Goal: Find specific page/section: Find specific page/section

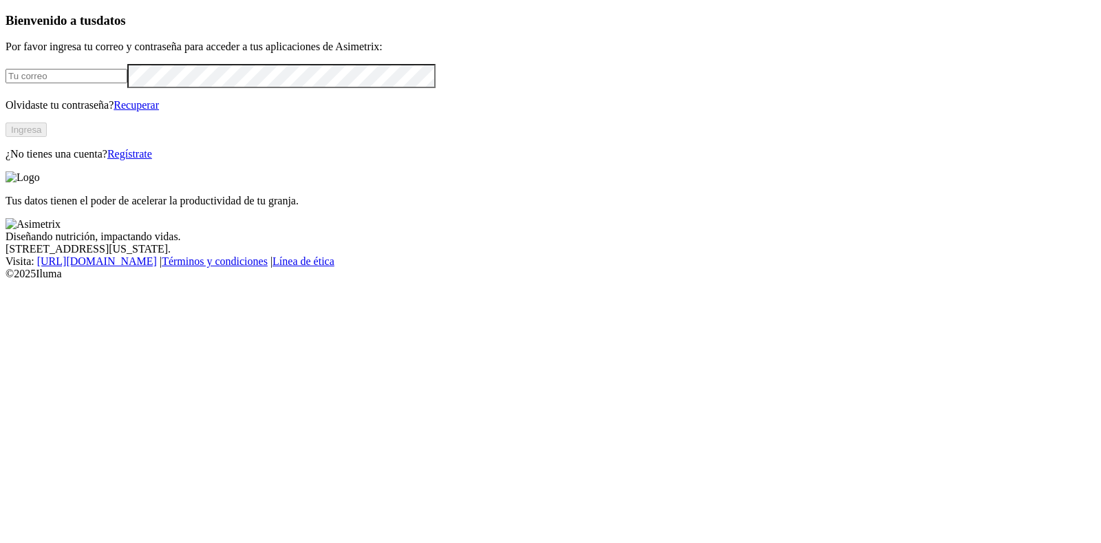
type input "[EMAIL_ADDRESS][DOMAIN_NAME]"
click at [47, 137] on button "Ingresa" at bounding box center [26, 130] width 41 height 14
